Goal: Task Accomplishment & Management: Manage account settings

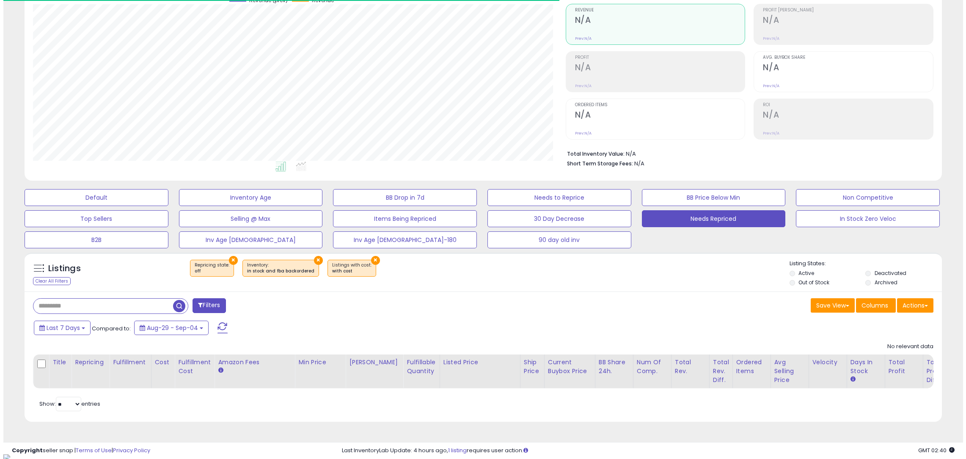
scroll to position [174, 533]
drag, startPoint x: 228, startPoint y: 332, endPoint x: 222, endPoint y: 332, distance: 6.3
click at [228, 332] on div "Last 7 Days Compared to: Aug-29 - Sep-04" at bounding box center [365, 329] width 675 height 19
click at [220, 331] on span at bounding box center [219, 327] width 10 height 11
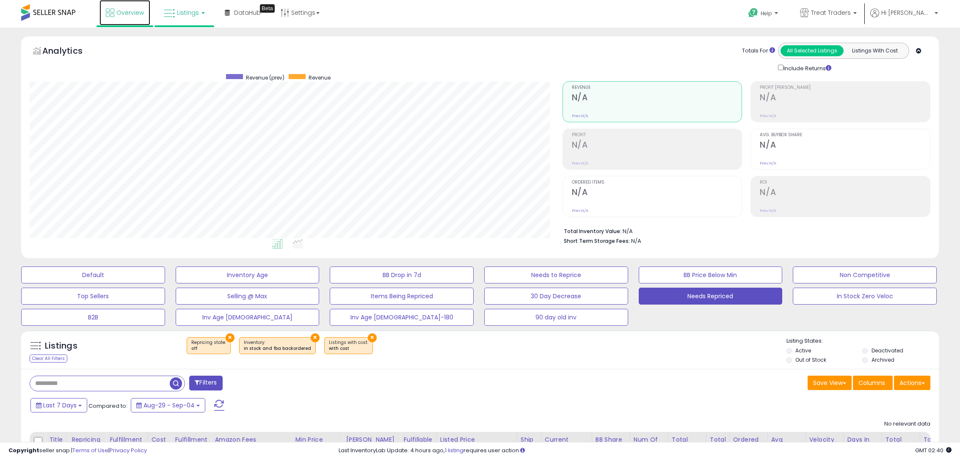
click at [115, 21] on link "Overview" at bounding box center [124, 12] width 51 height 25
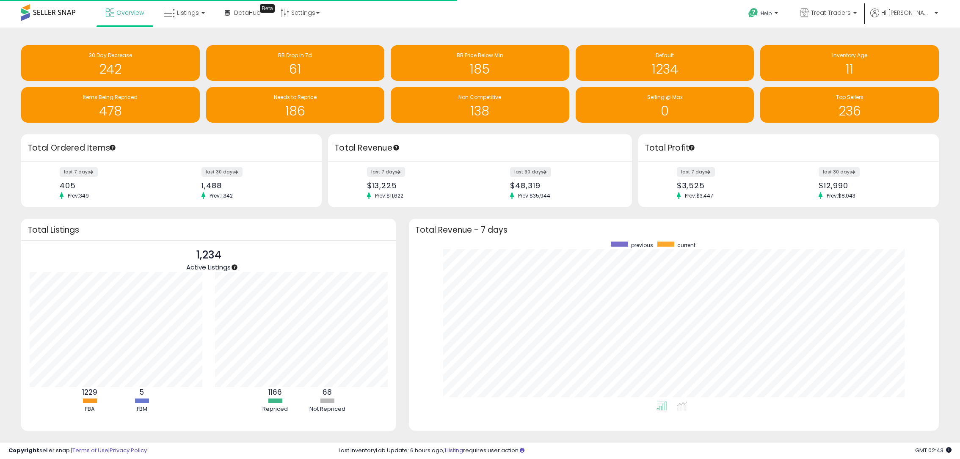
scroll to position [160, 513]
click at [194, 9] on span "Listings" at bounding box center [188, 12] width 22 height 8
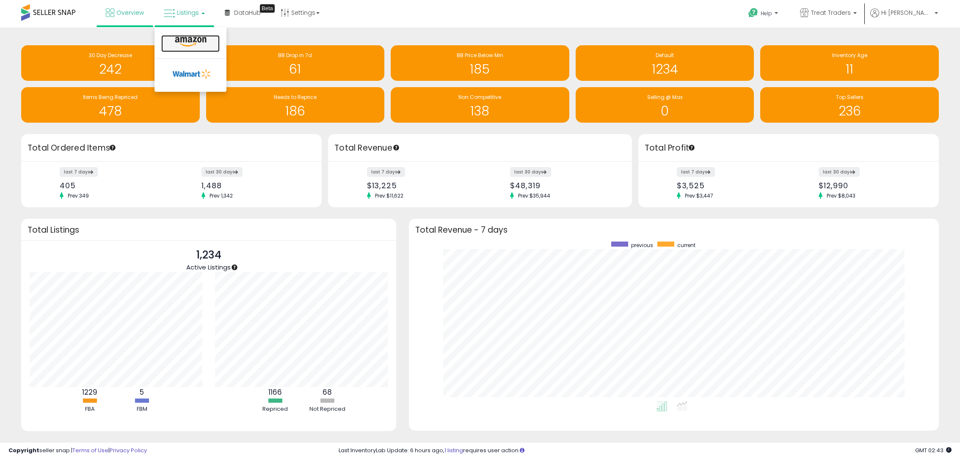
click at [182, 40] on icon at bounding box center [190, 41] width 37 height 11
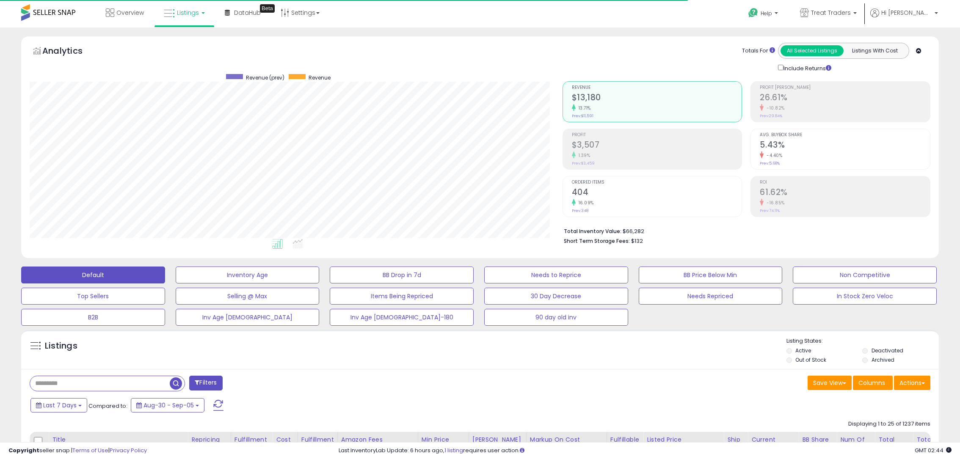
scroll to position [174, 533]
